Goal: Transaction & Acquisition: Book appointment/travel/reservation

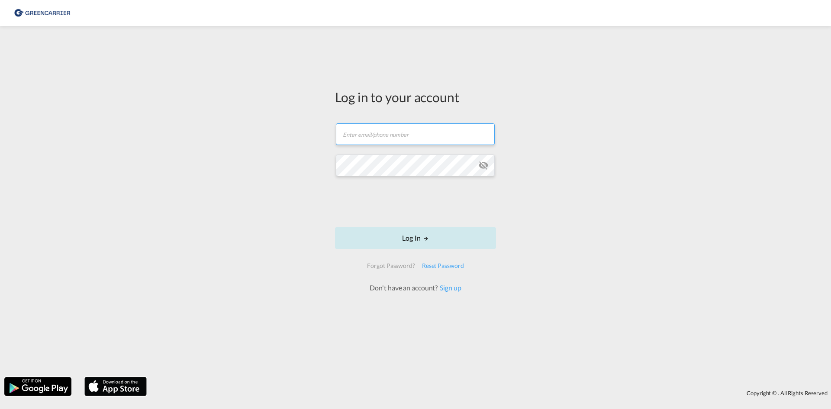
type input "[EMAIL_ADDRESS][DOMAIN_NAME]"
click at [396, 248] on button "Log In" at bounding box center [415, 238] width 161 height 22
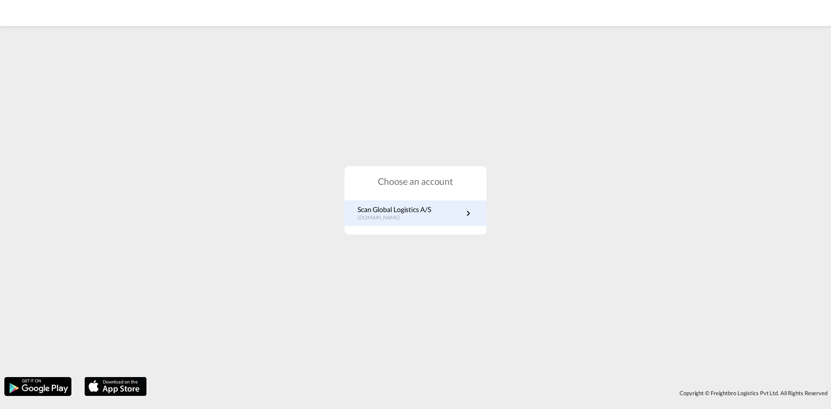
click at [396, 214] on p "[DOMAIN_NAME]" at bounding box center [394, 217] width 74 height 7
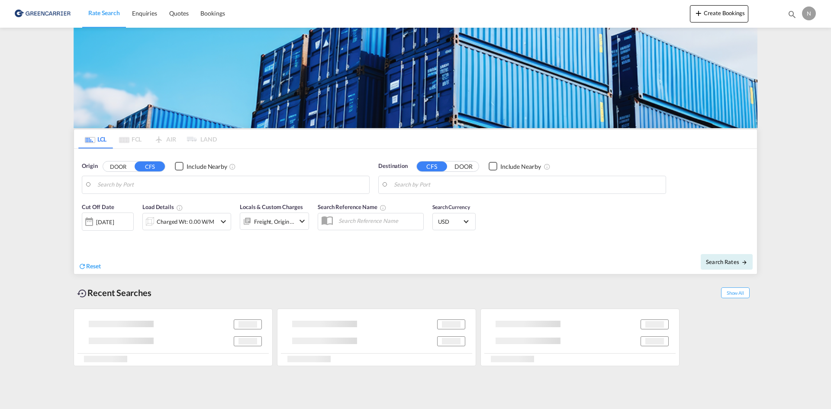
type input "[GEOGRAPHIC_DATA], [GEOGRAPHIC_DATA]"
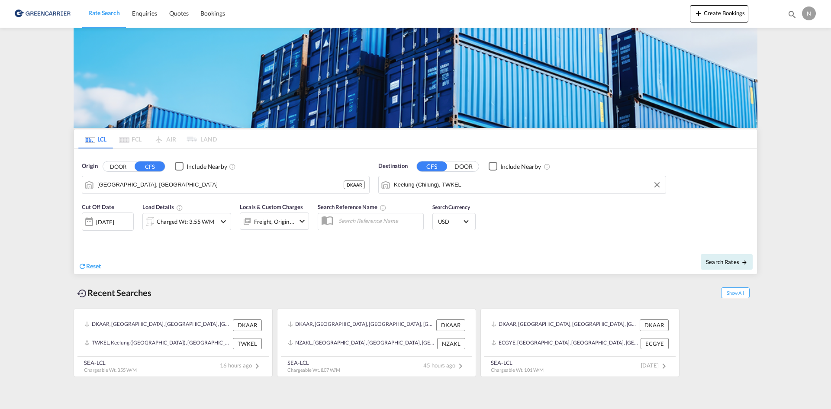
click at [433, 185] on input "Keelung (Chilung), TWKEL" at bounding box center [527, 184] width 267 height 13
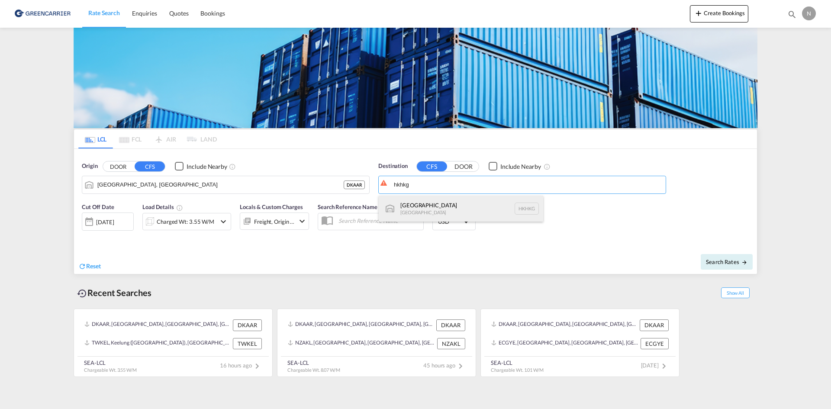
click at [439, 211] on div "[GEOGRAPHIC_DATA] [GEOGRAPHIC_DATA] [GEOGRAPHIC_DATA]" at bounding box center [461, 209] width 164 height 26
type input "[GEOGRAPHIC_DATA], HKHKG"
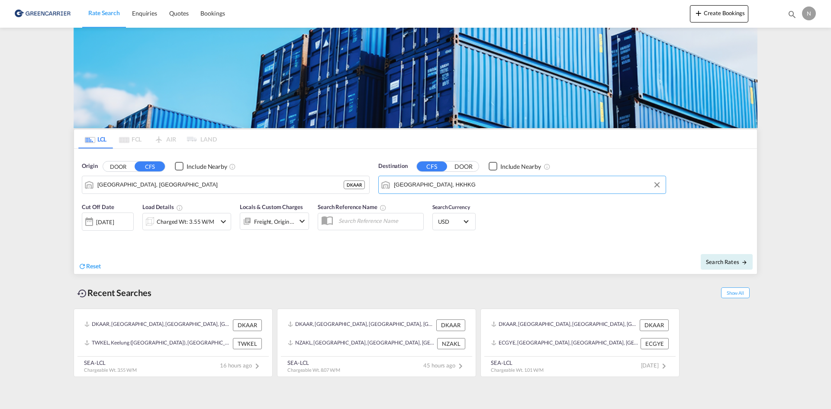
click at [190, 226] on div "Charged Wt: 3.55 W/M" at bounding box center [186, 222] width 58 height 12
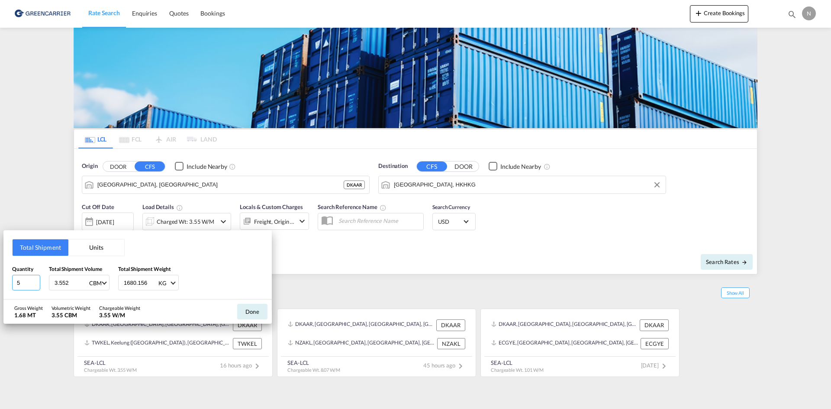
click at [40, 285] on input "5" at bounding box center [26, 283] width 28 height 16
click at [36, 285] on input "4" at bounding box center [26, 283] width 28 height 16
type input "3"
click at [36, 285] on input "3" at bounding box center [26, 283] width 28 height 16
click at [55, 283] on input "3.552" at bounding box center [71, 282] width 35 height 15
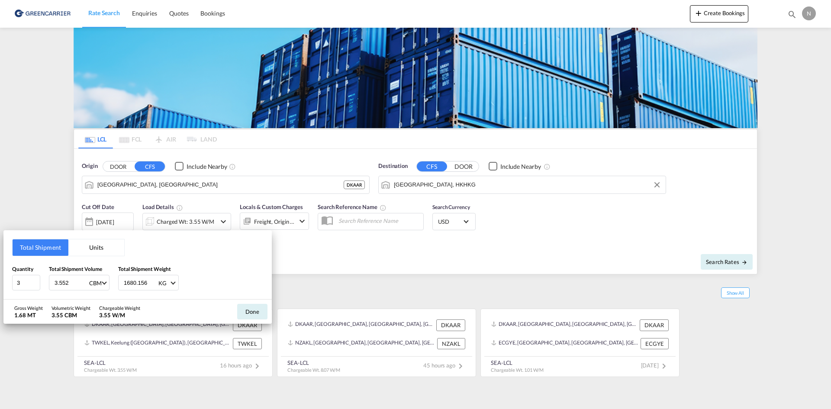
click at [55, 283] on input "3.552" at bounding box center [71, 282] width 35 height 15
type input "1.879"
type input "1325.600"
drag, startPoint x: 261, startPoint y: 315, endPoint x: 271, endPoint y: 301, distance: 17.8
click at [260, 315] on button "Done" at bounding box center [252, 312] width 30 height 16
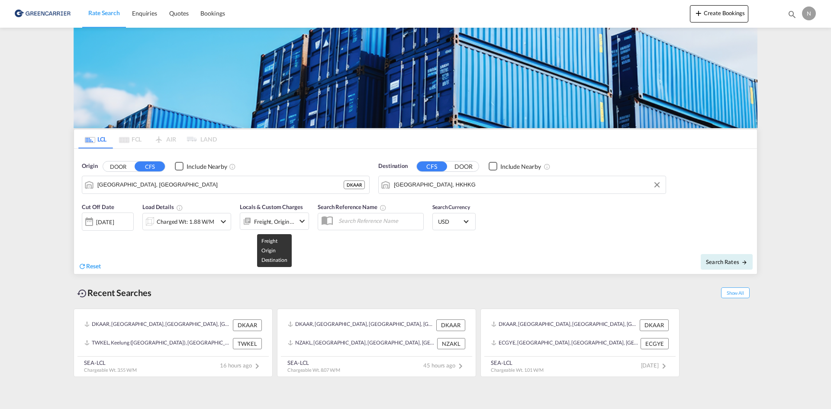
click at [291, 222] on div "Freight, Origin +1" at bounding box center [274, 222] width 41 height 12
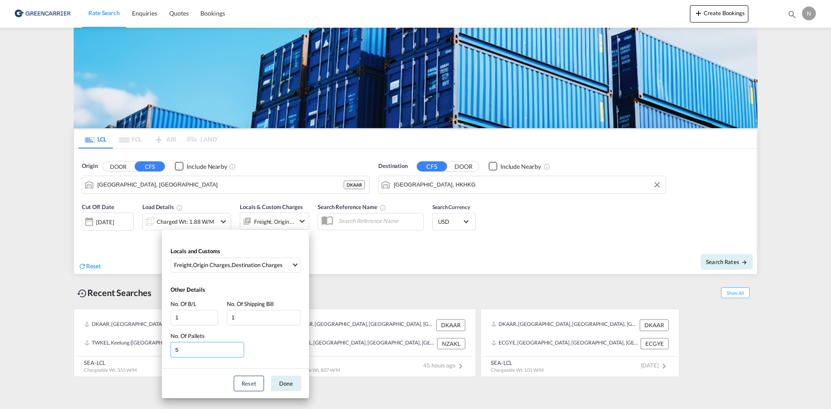
click at [238, 354] on input "5" at bounding box center [208, 350] width 74 height 16
click at [239, 351] on input "4" at bounding box center [208, 350] width 74 height 16
type input "3"
click at [239, 351] on input "3" at bounding box center [208, 350] width 74 height 16
click at [278, 387] on button "Done" at bounding box center [286, 384] width 30 height 16
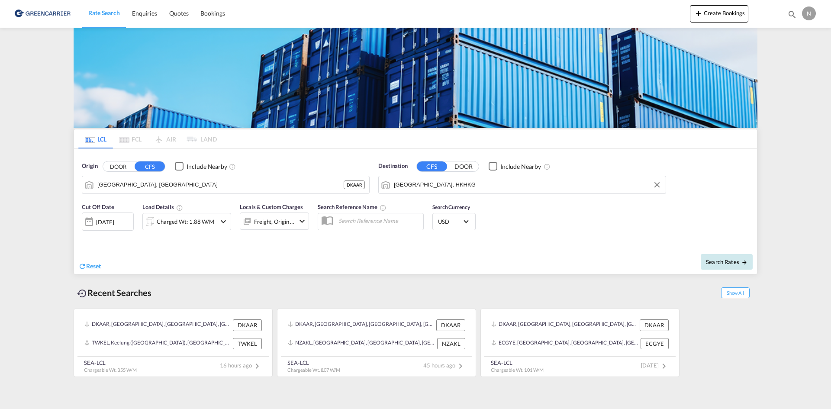
click at [732, 261] on span "Search Rates" at bounding box center [727, 261] width 42 height 7
type input "DKAAR to HKHKG / [DATE]"
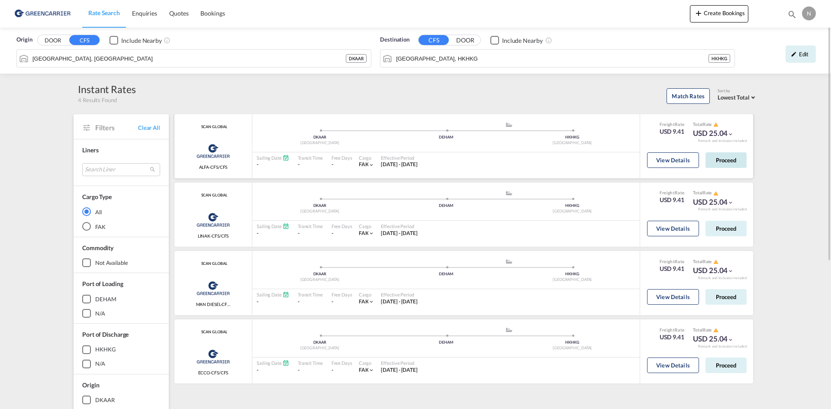
click at [724, 159] on button "Proceed" at bounding box center [725, 160] width 41 height 16
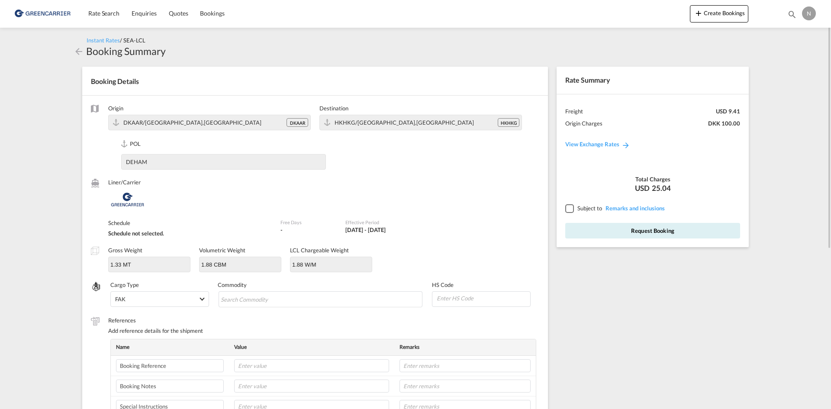
click at [259, 307] on md-input-container at bounding box center [321, 298] width 206 height 17
click at [269, 298] on input "Search Commodity" at bounding box center [260, 300] width 79 height 14
type input "ENZYMES"
type input "350790"
click at [312, 359] on td at bounding box center [311, 366] width 165 height 20
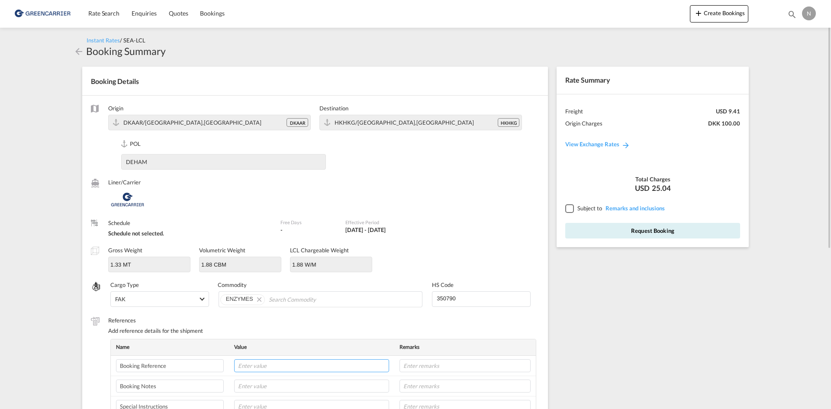
click at [309, 363] on input "text" at bounding box center [311, 365] width 155 height 13
paste input "CPH32106716"
type input "CPH32106716"
type input "NOVONESIS"
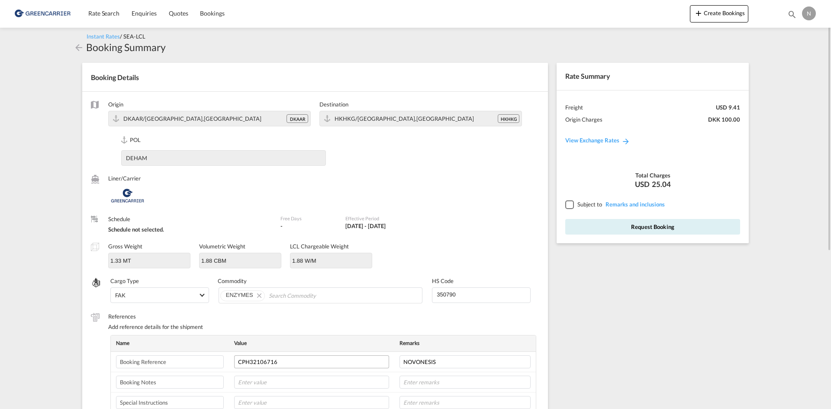
scroll to position [222, 0]
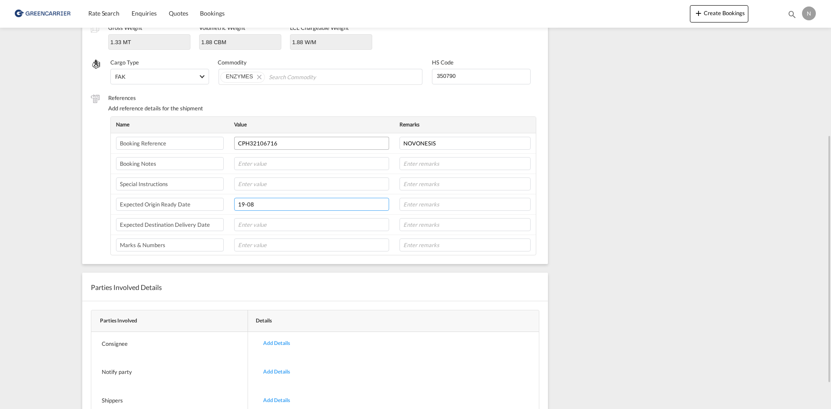
type input "19-08"
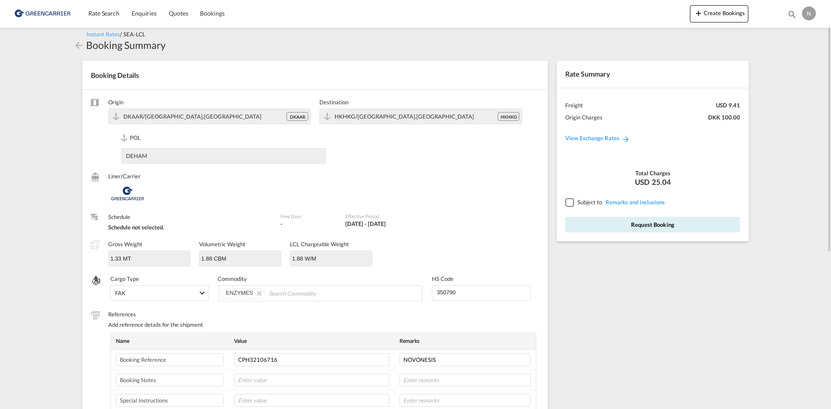
type input "8L"
click at [568, 203] on div at bounding box center [569, 202] width 8 height 8
click at [571, 224] on button "Request Booking" at bounding box center [652, 225] width 175 height 16
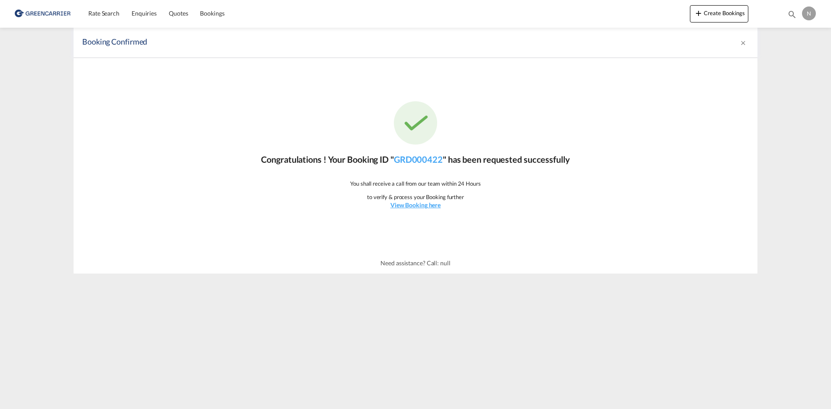
scroll to position [0, 0]
